Goal: Task Accomplishment & Management: Use online tool/utility

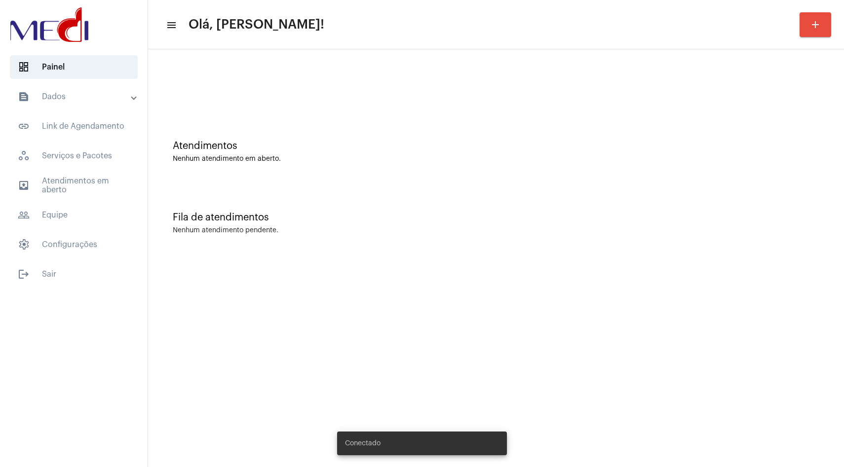
click at [79, 109] on mat-accordion "text_snippet_outlined Dados text_snippet_outlined Relatórios history_outlined H…" at bounding box center [74, 171] width 148 height 172
click at [79, 102] on mat-panel-title "text_snippet_outlined Dados" at bounding box center [75, 97] width 114 height 12
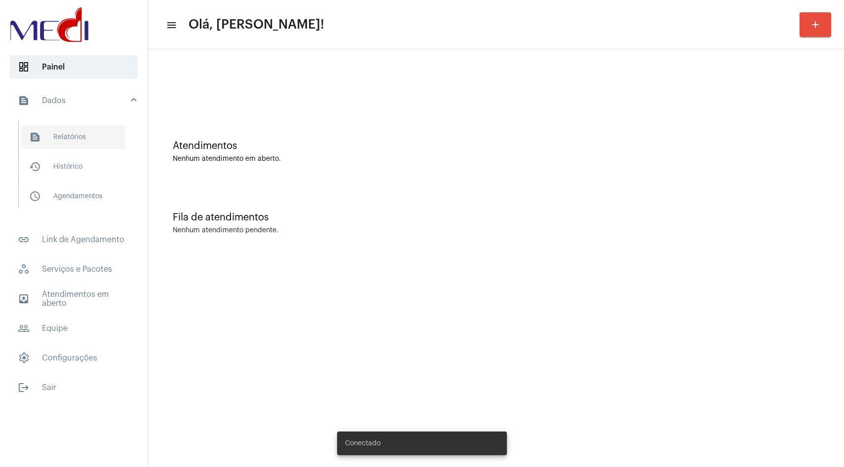
click at [64, 143] on span "text_snippet_outlined Relatórios" at bounding box center [73, 137] width 104 height 24
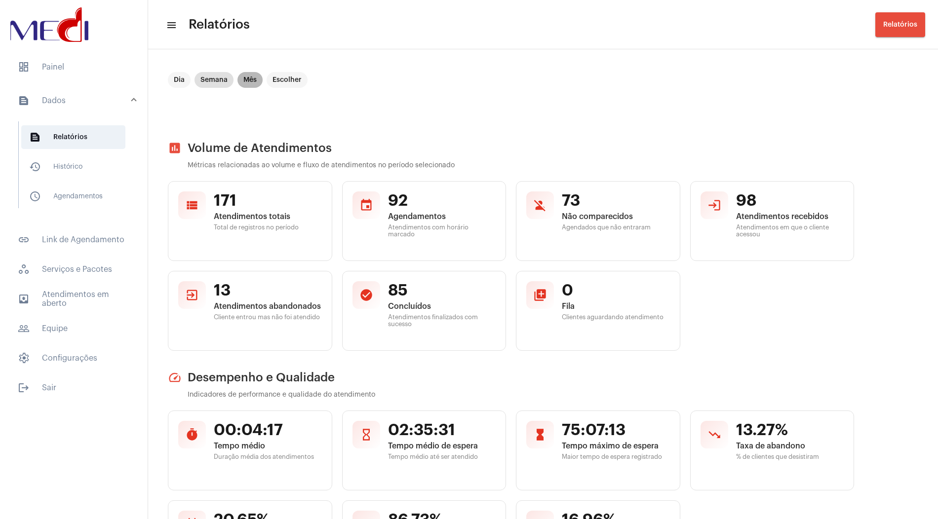
click at [252, 77] on mat-chip "Mês" at bounding box center [249, 80] width 25 height 16
click at [286, 78] on mat-chip "Escolher" at bounding box center [287, 80] width 41 height 16
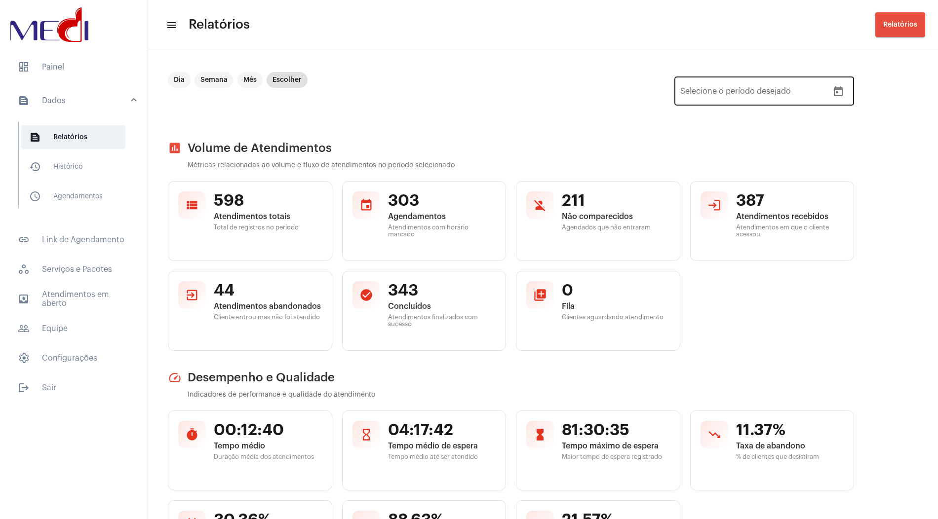
click at [837, 94] on icon "Open calendar" at bounding box center [838, 92] width 12 height 12
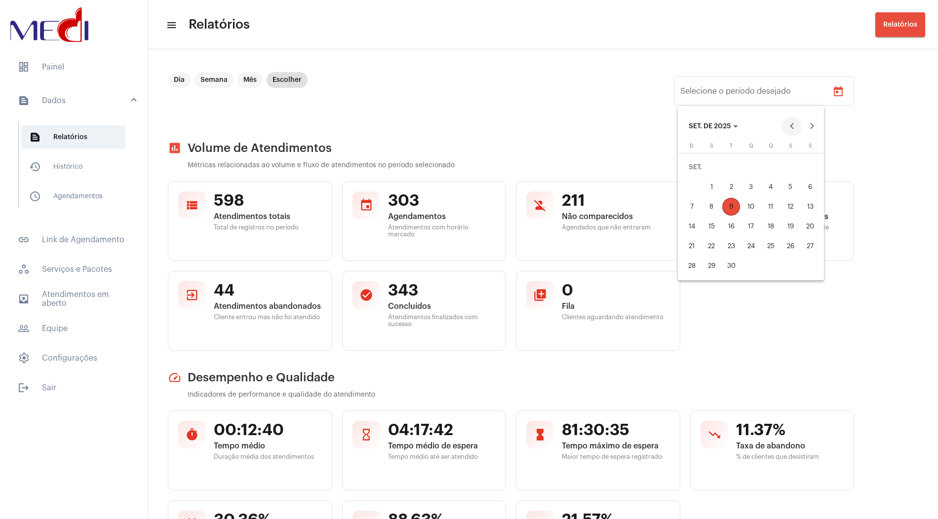
click at [794, 126] on button "Previous month" at bounding box center [792, 126] width 20 height 20
click at [790, 163] on div "1" at bounding box center [790, 167] width 18 height 18
type input "[DATE]"
click at [696, 266] on div "31" at bounding box center [692, 266] width 18 height 18
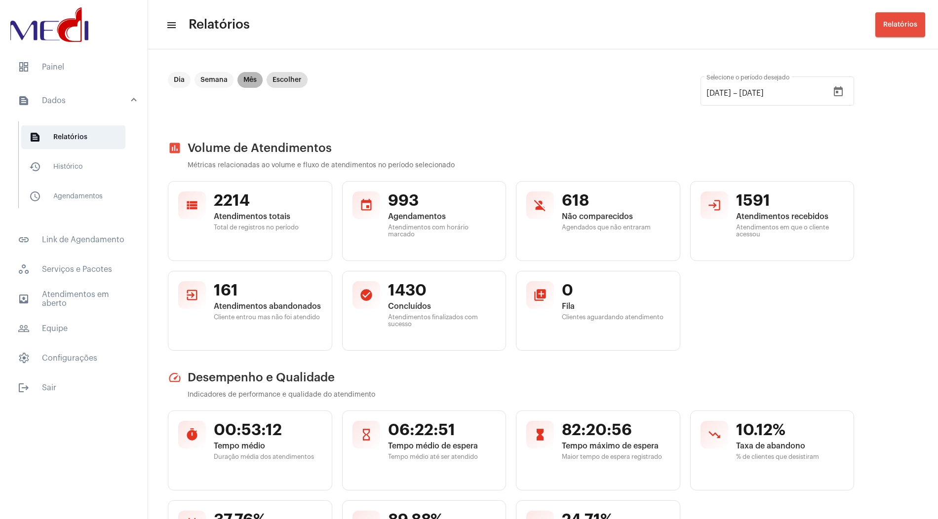
click at [245, 82] on mat-chip "Mês" at bounding box center [249, 80] width 25 height 16
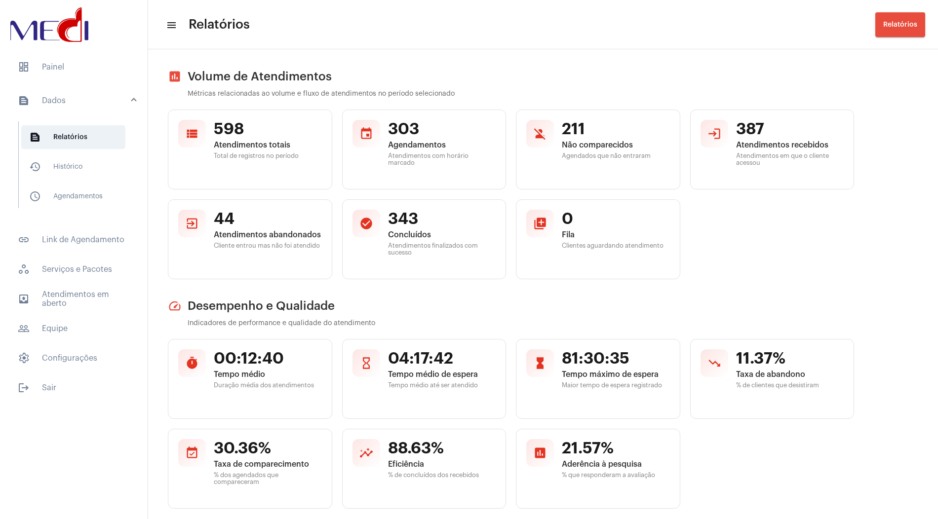
scroll to position [73, 0]
